Goal: Task Accomplishment & Management: Use online tool/utility

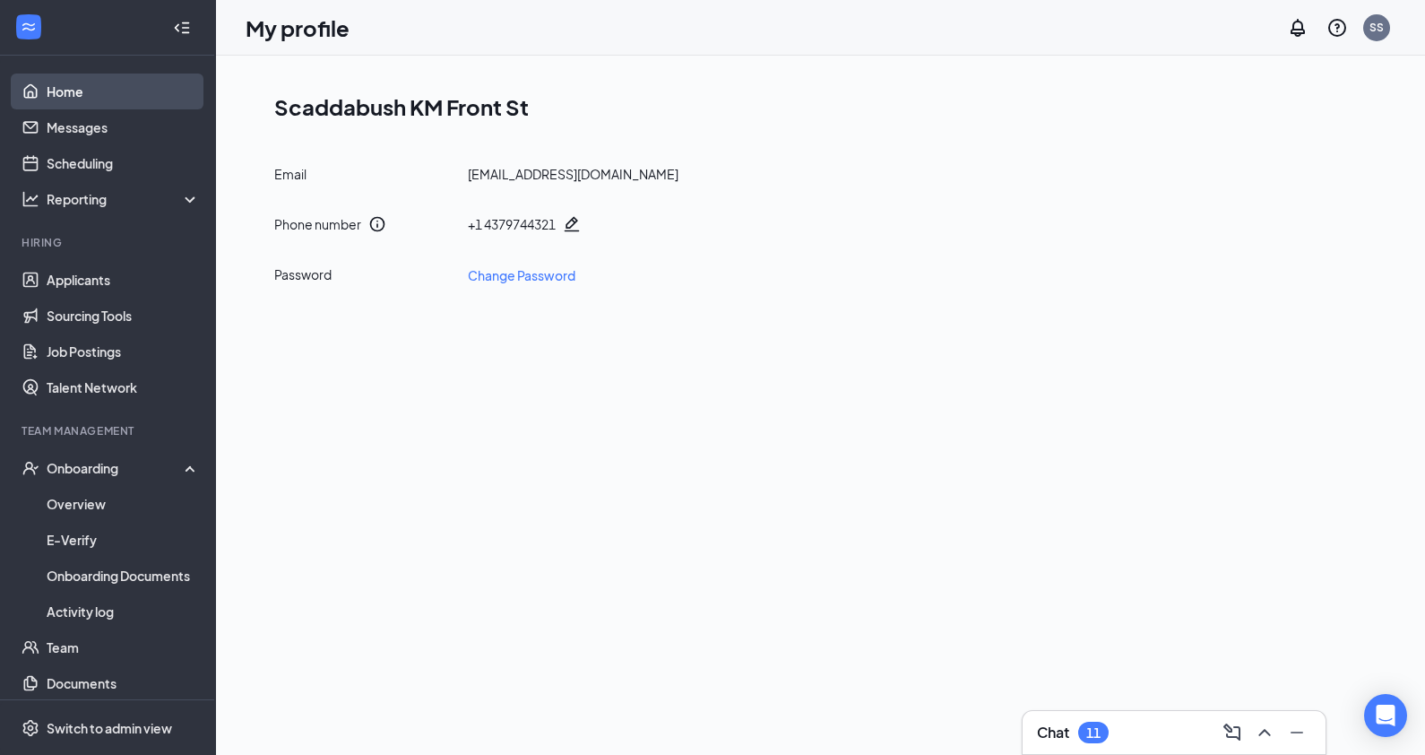
click at [56, 88] on link "Home" at bounding box center [123, 92] width 153 height 36
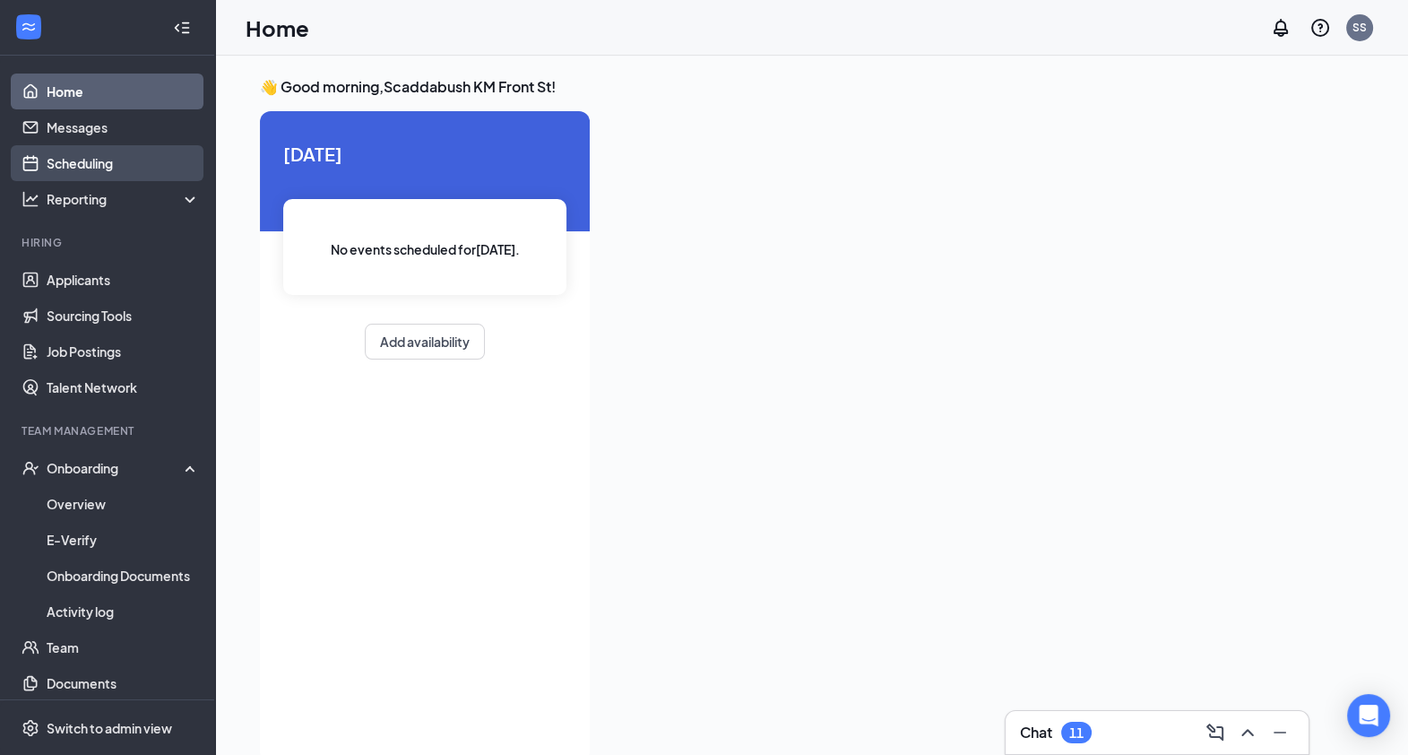
click at [77, 150] on link "Scheduling" at bounding box center [123, 163] width 153 height 36
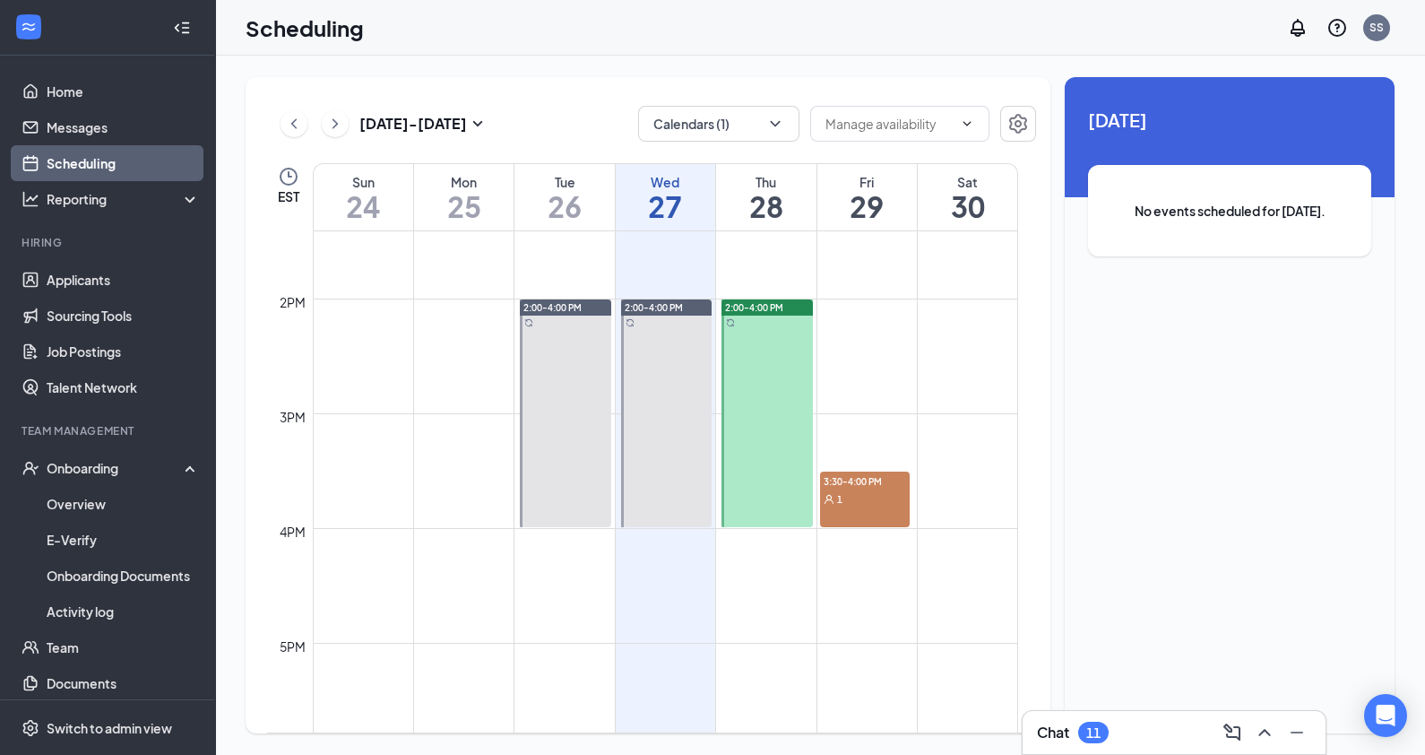
scroll to position [1542, 0]
click at [870, 493] on div "1" at bounding box center [865, 496] width 90 height 18
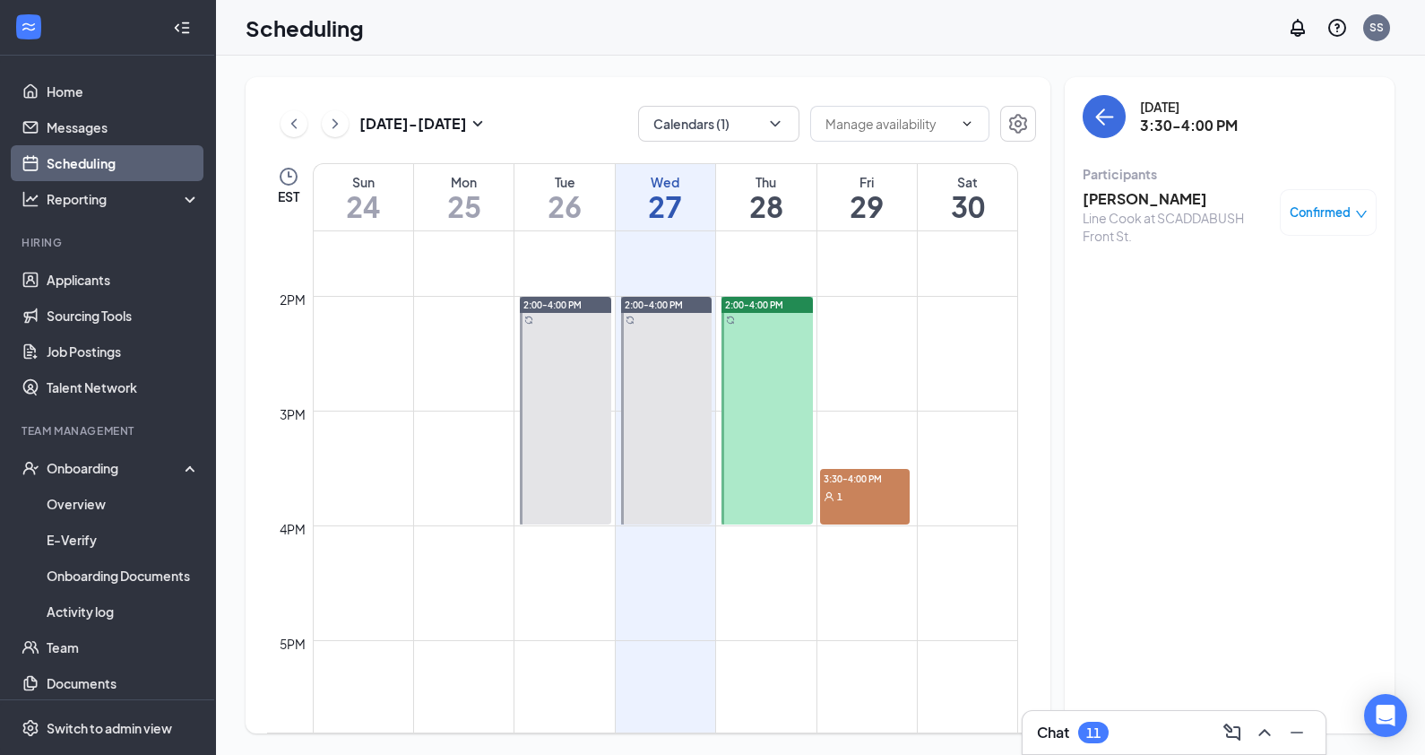
click at [345, 122] on button at bounding box center [335, 123] width 27 height 27
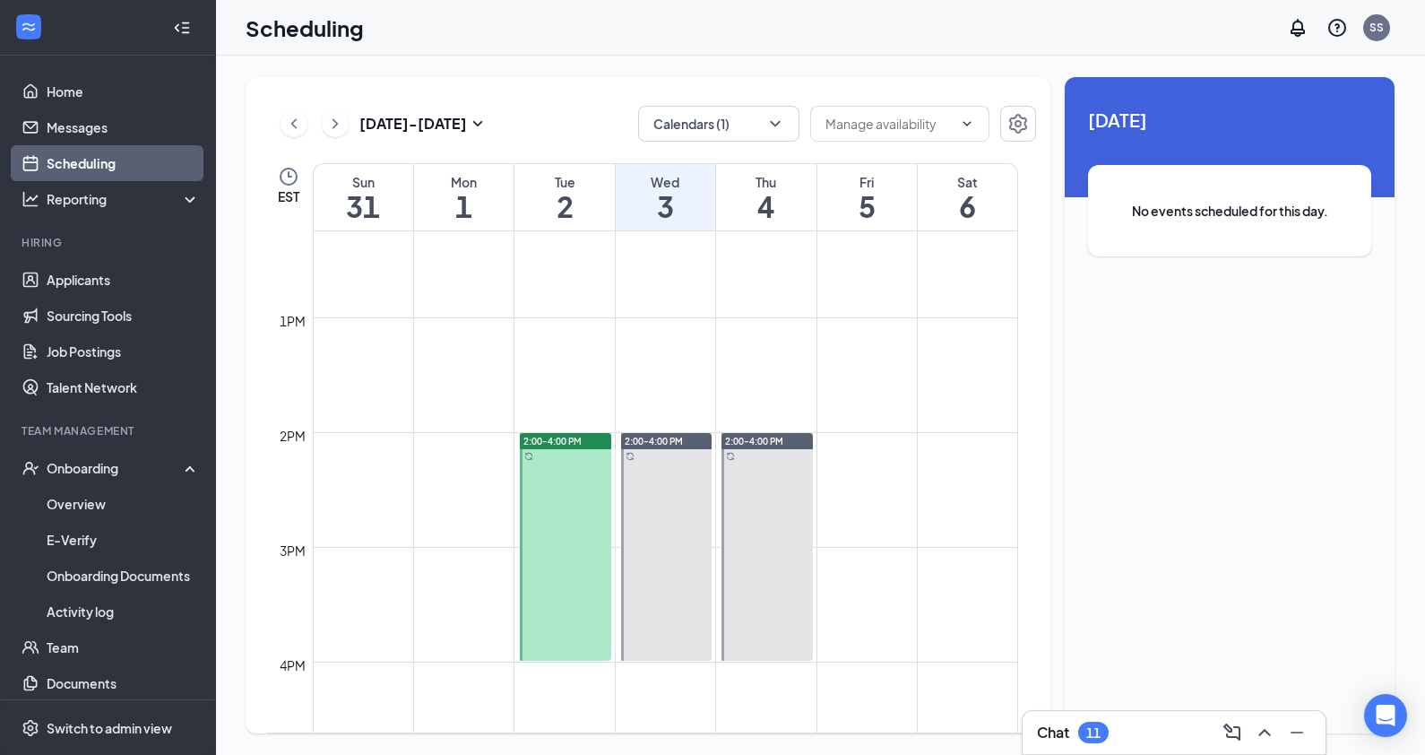
scroll to position [1407, 0]
click at [288, 121] on icon "ChevronLeft" at bounding box center [294, 124] width 18 height 22
